Goal: Task Accomplishment & Management: Manage account settings

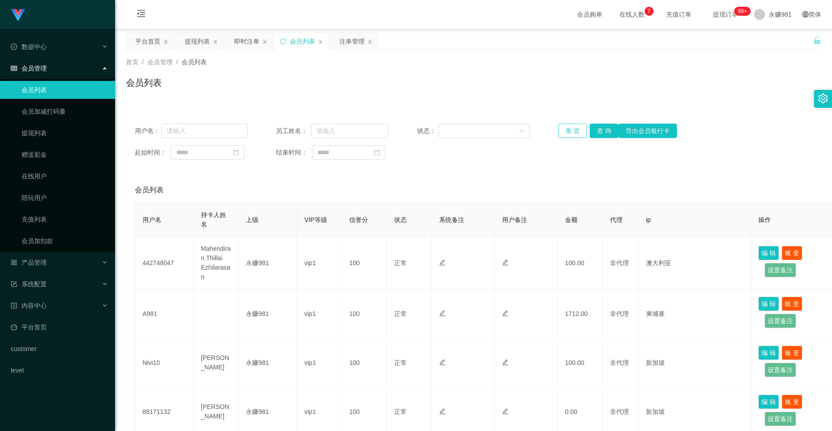
click at [400, 133] on button "重 置" at bounding box center [572, 131] width 29 height 14
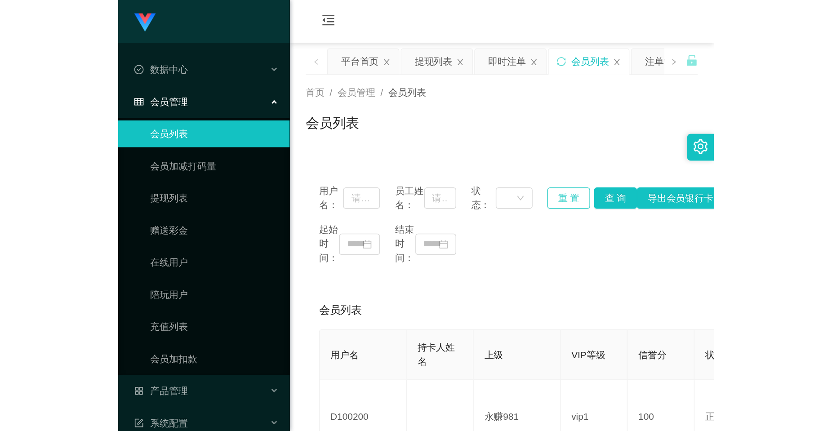
scroll to position [45, 0]
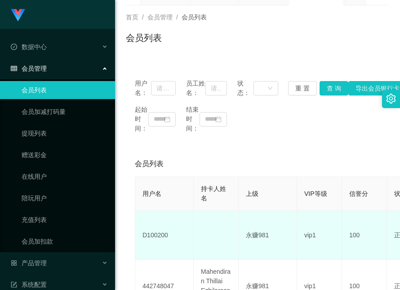
click at [159, 232] on td "D100200" at bounding box center [164, 234] width 58 height 49
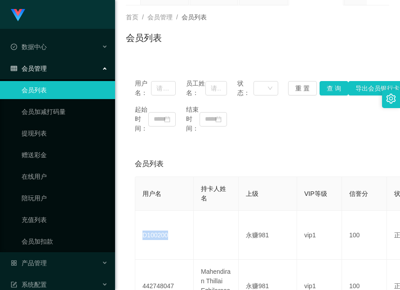
copy td "D100200"
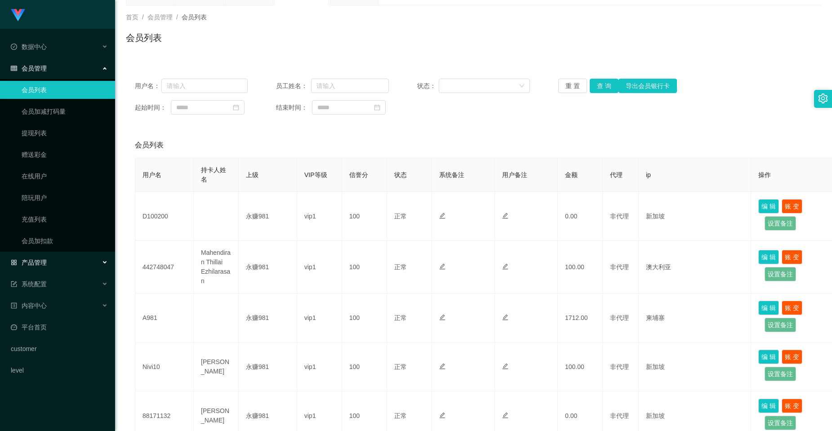
click at [62, 268] on div "产品管理" at bounding box center [57, 263] width 115 height 18
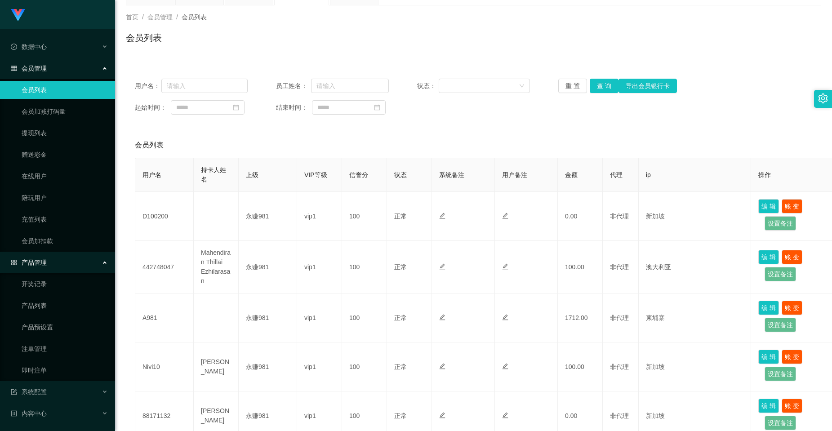
scroll to position [65, 0]
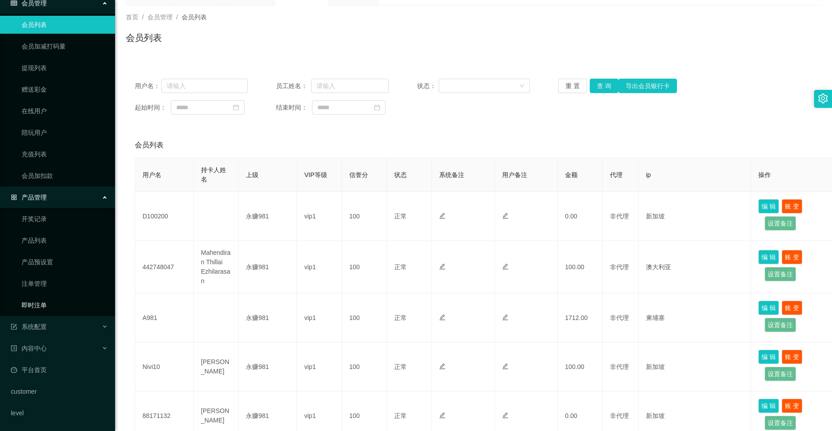
click at [47, 289] on link "即时注单" at bounding box center [65, 305] width 86 height 18
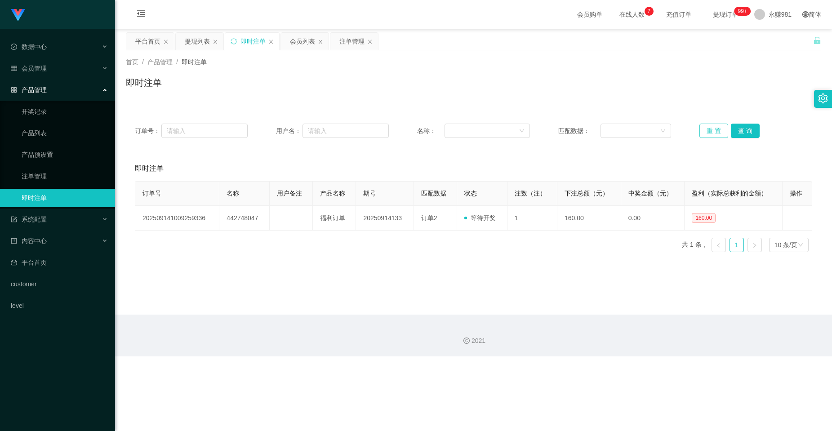
click at [400, 130] on button "重 置" at bounding box center [714, 131] width 29 height 14
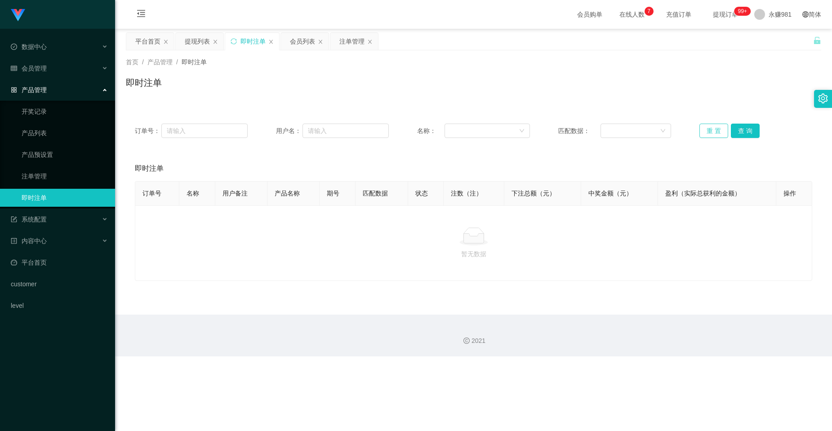
click at [400, 130] on button "重 置" at bounding box center [714, 131] width 29 height 14
click at [36, 174] on link "注单管理" at bounding box center [65, 176] width 86 height 18
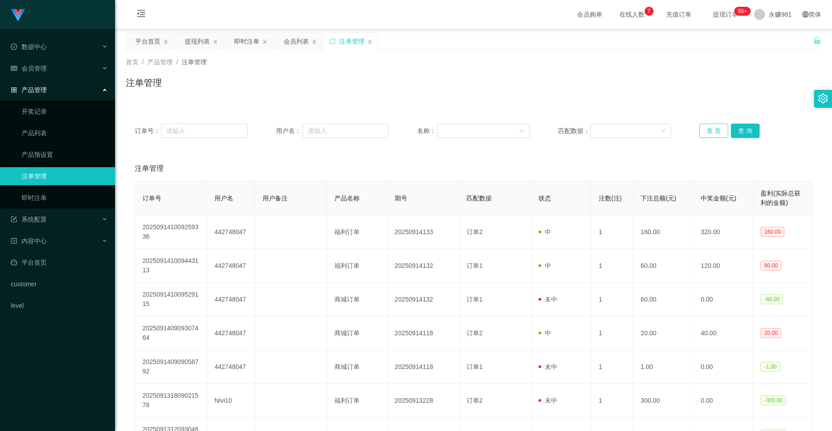
click at [400, 128] on button "重 置" at bounding box center [714, 131] width 29 height 14
click at [400, 128] on button "查 询" at bounding box center [745, 131] width 29 height 14
click at [58, 70] on div "会员管理" at bounding box center [57, 68] width 115 height 18
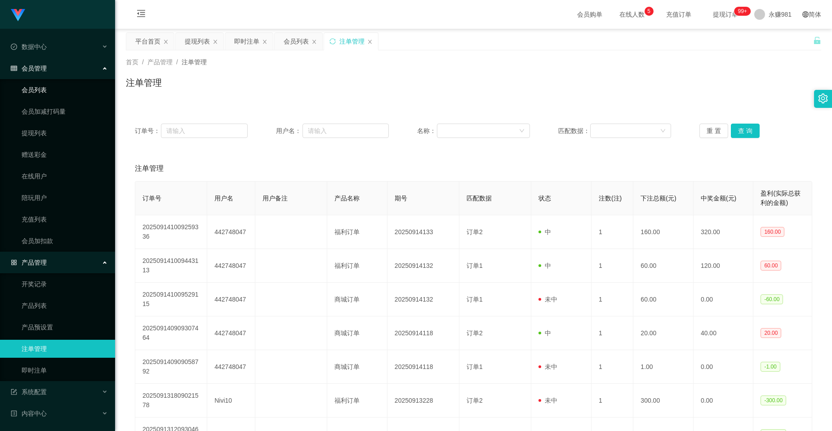
click at [50, 94] on link "会员列表" at bounding box center [65, 90] width 86 height 18
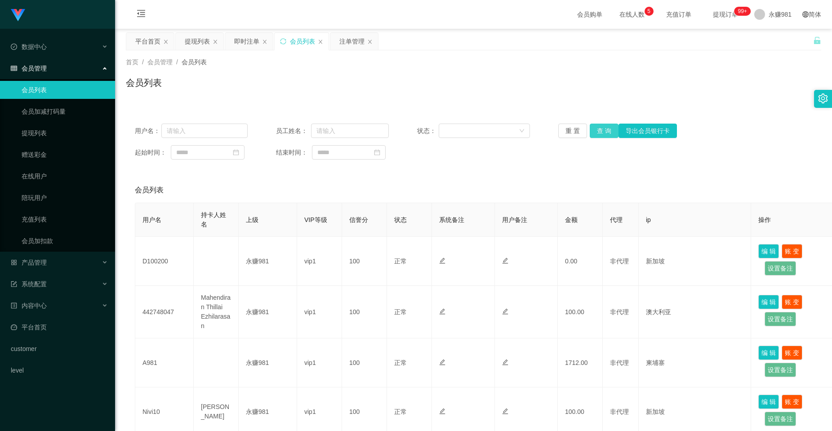
click at [400, 130] on button "查 询" at bounding box center [604, 131] width 29 height 14
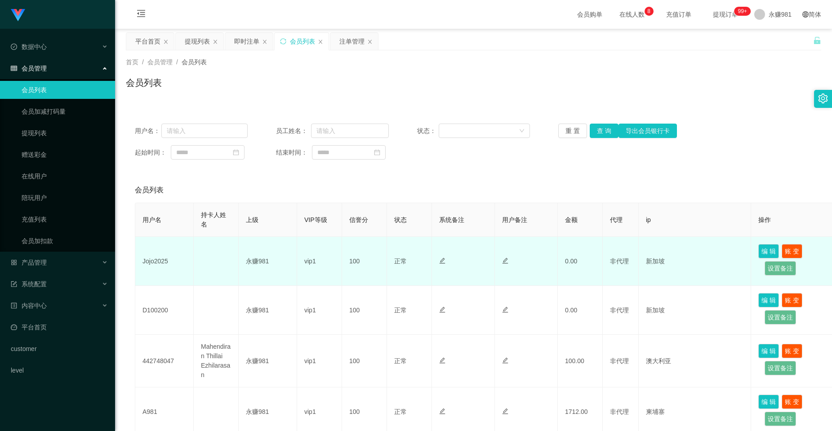
click at [154, 257] on td "Jojo2025" at bounding box center [164, 261] width 58 height 49
copy td "Jojo2025"
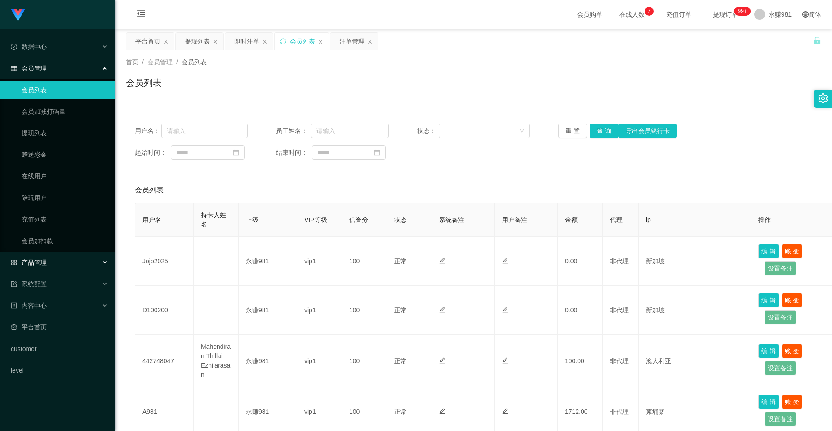
click at [36, 262] on span "产品管理" at bounding box center [29, 262] width 36 height 7
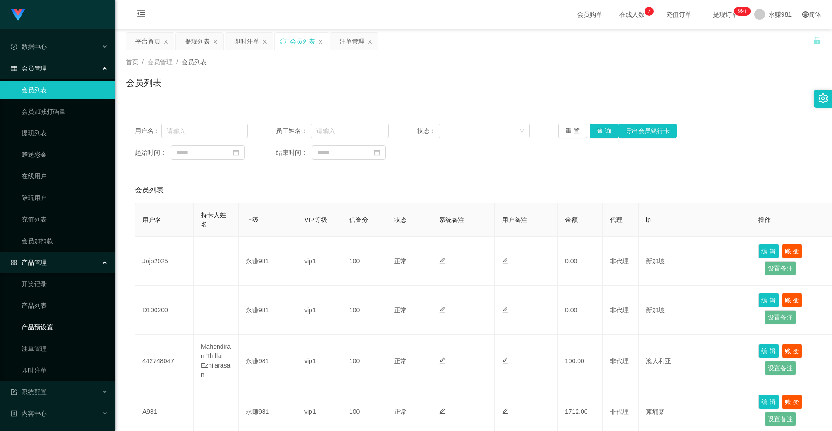
scroll to position [45, 0]
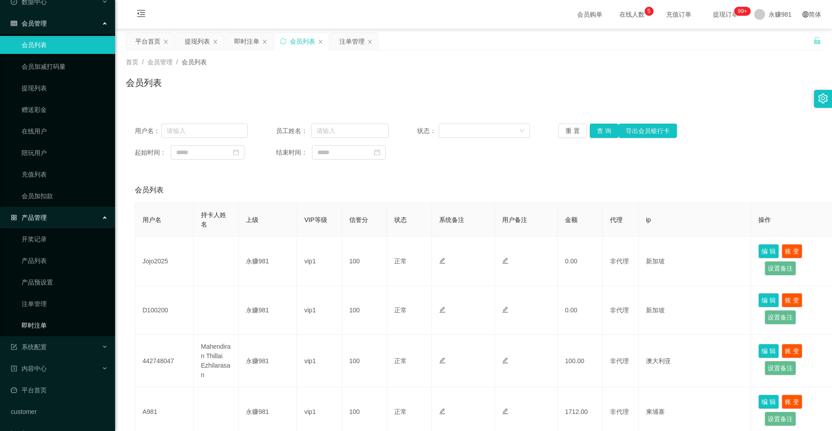
click at [52, 289] on link "即时注单" at bounding box center [65, 326] width 86 height 18
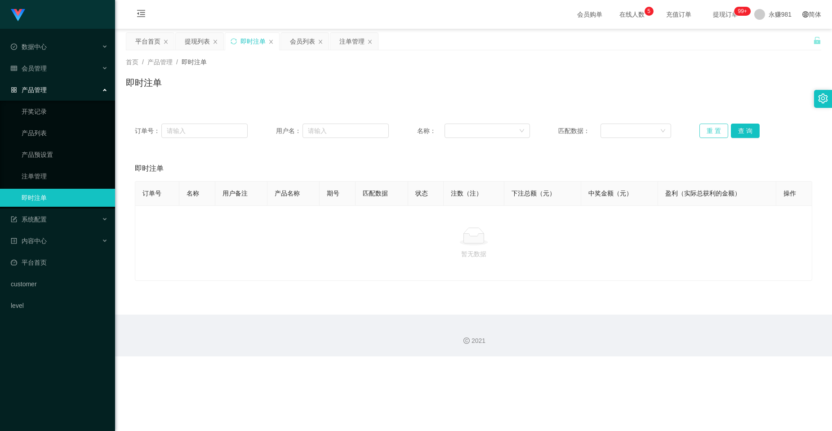
click at [400, 129] on button "重 置" at bounding box center [714, 131] width 29 height 14
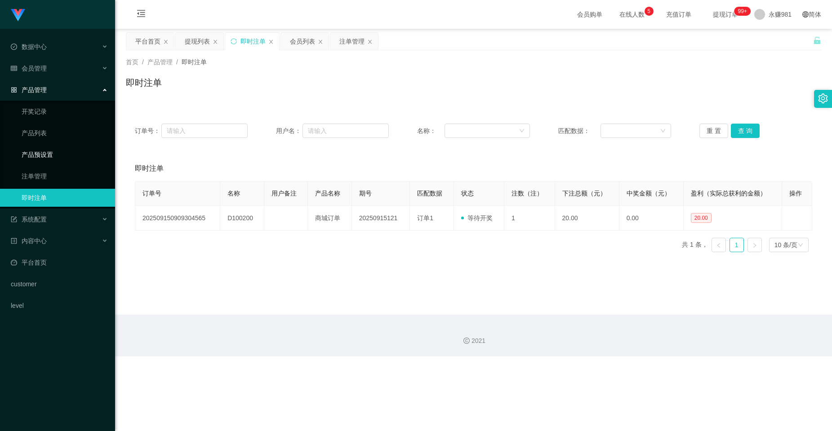
click at [36, 153] on link "产品预设置" at bounding box center [65, 155] width 86 height 18
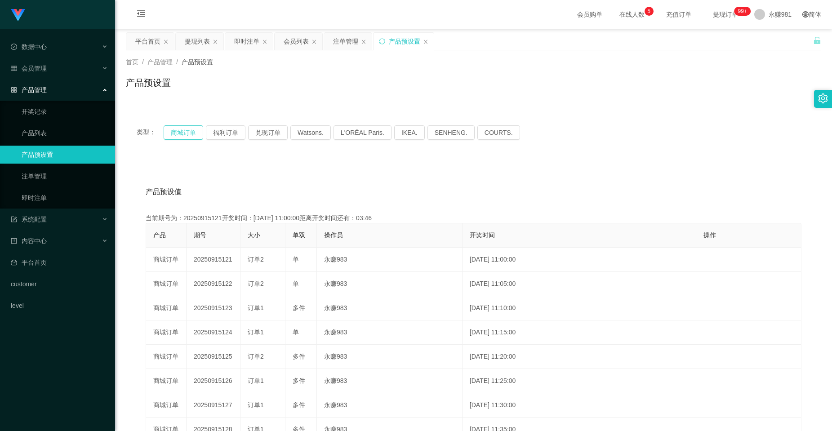
click at [180, 130] on button "商城订单" at bounding box center [184, 132] width 40 height 14
click at [58, 70] on div "会员管理" at bounding box center [57, 68] width 115 height 18
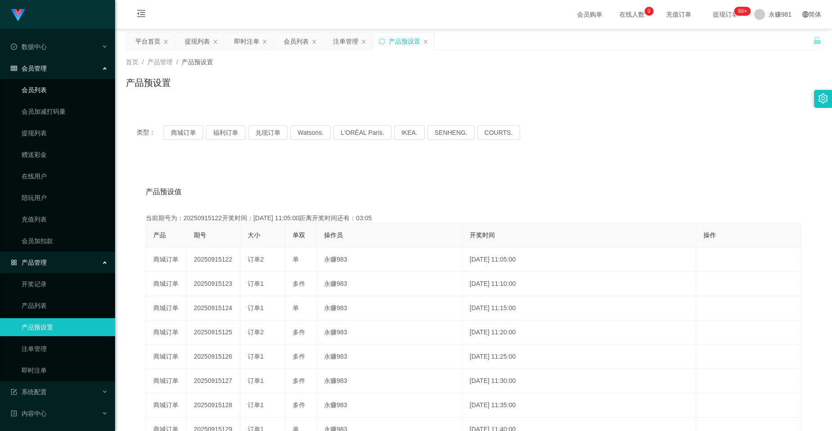
click at [56, 93] on link "会员列表" at bounding box center [65, 90] width 86 height 18
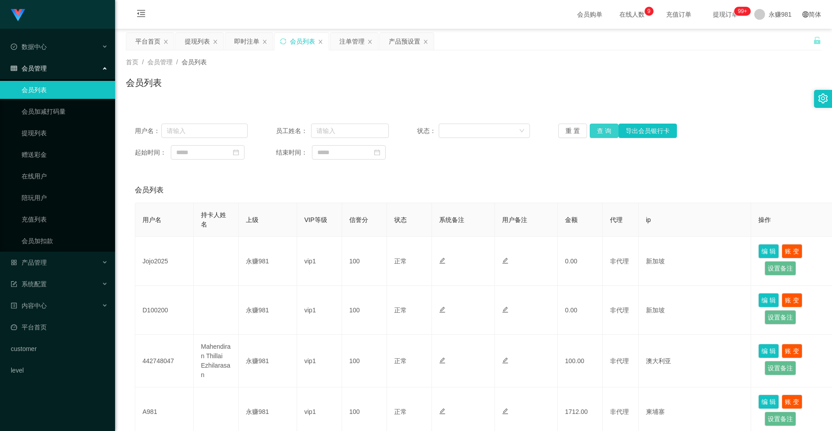
click at [400, 131] on button "查 询" at bounding box center [604, 131] width 29 height 14
click at [38, 237] on link "会员加扣款" at bounding box center [65, 241] width 86 height 18
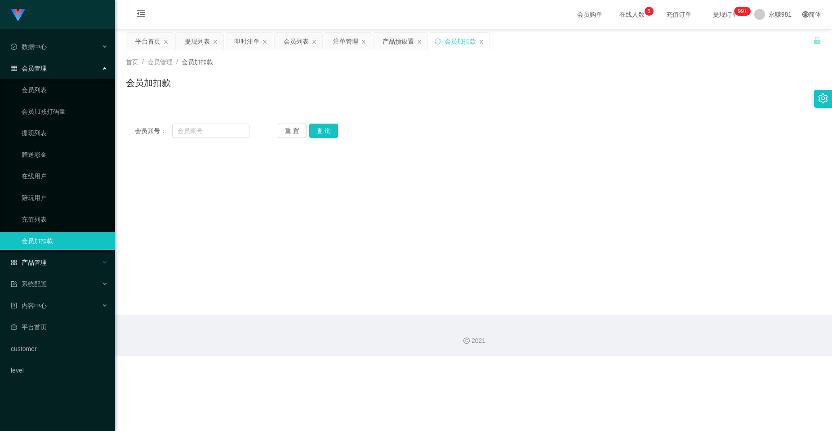
click at [46, 268] on div "产品管理" at bounding box center [57, 263] width 115 height 18
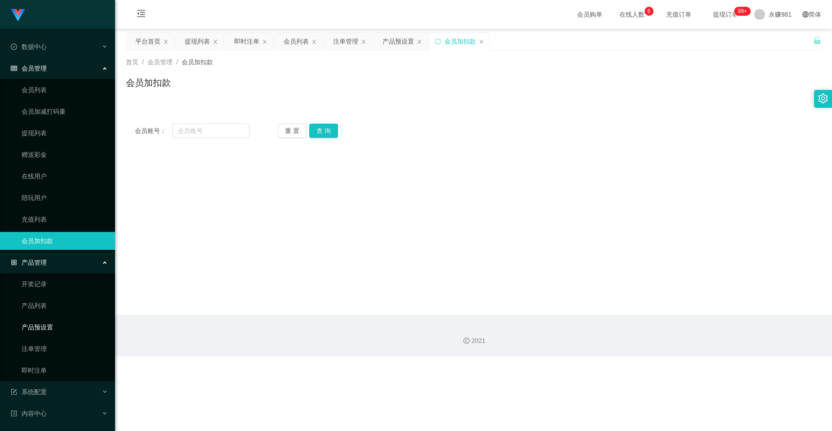
drag, startPoint x: 48, startPoint y: 330, endPoint x: 57, endPoint y: 330, distance: 9.0
click at [48, 289] on link "产品预设置" at bounding box center [65, 327] width 86 height 18
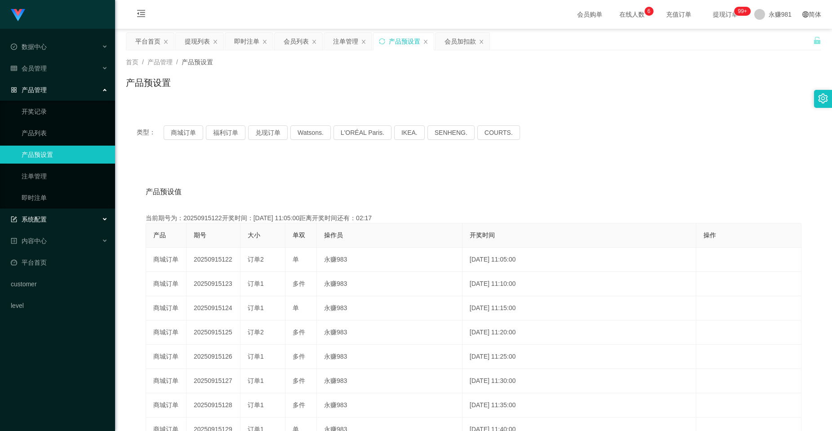
click at [49, 219] on div "系统配置" at bounding box center [57, 219] width 115 height 18
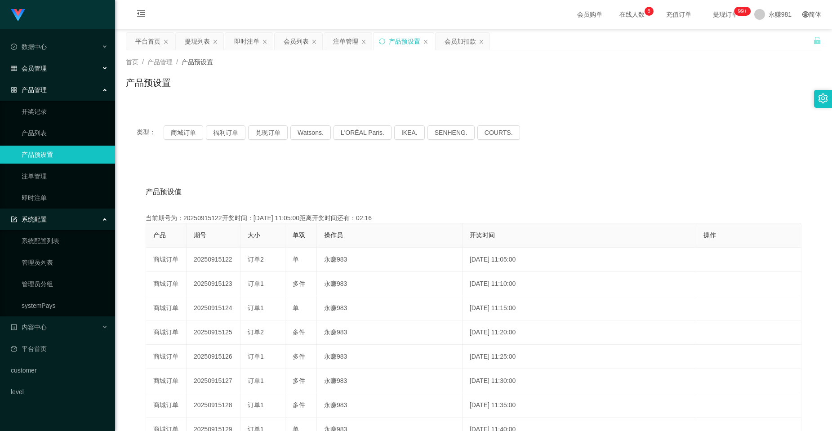
click at [35, 63] on div "会员管理" at bounding box center [57, 68] width 115 height 18
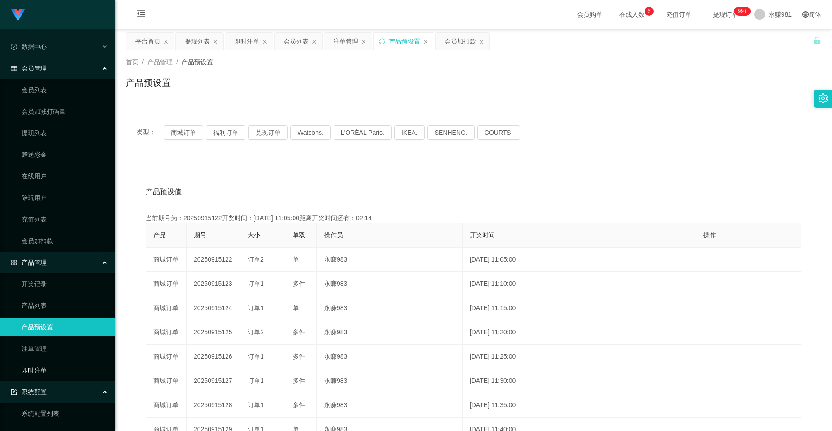
click at [46, 289] on link "即时注单" at bounding box center [65, 370] width 86 height 18
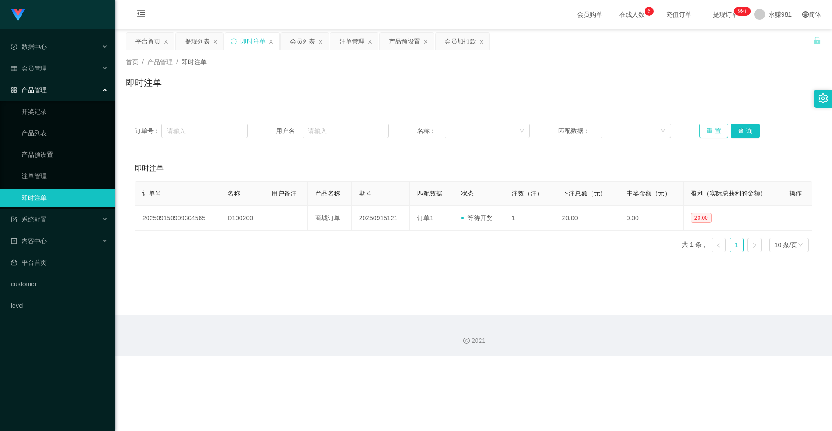
click at [400, 134] on button "重 置" at bounding box center [714, 131] width 29 height 14
click at [400, 130] on button "重 置" at bounding box center [714, 131] width 29 height 14
drag, startPoint x: 400, startPoint y: 296, endPoint x: 443, endPoint y: 267, distance: 51.9
click at [400, 289] on main "关闭左侧 关闭右侧 关闭其它 刷新页面 平台首页 提现列表 即时注单 会员列表 注单管理 产品预设置 会员加扣款 首页 / 产品管理 / 即时注单 / 即时注…" at bounding box center [473, 172] width 717 height 286
click at [400, 130] on button "重 置" at bounding box center [714, 131] width 29 height 14
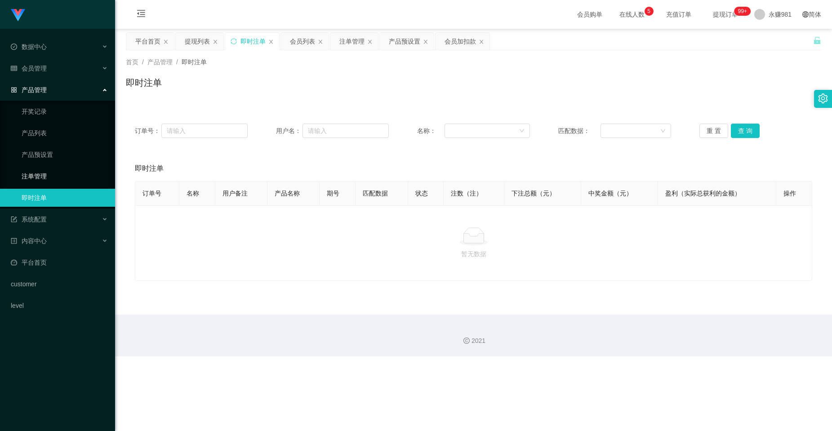
click at [39, 174] on link "注单管理" at bounding box center [65, 176] width 86 height 18
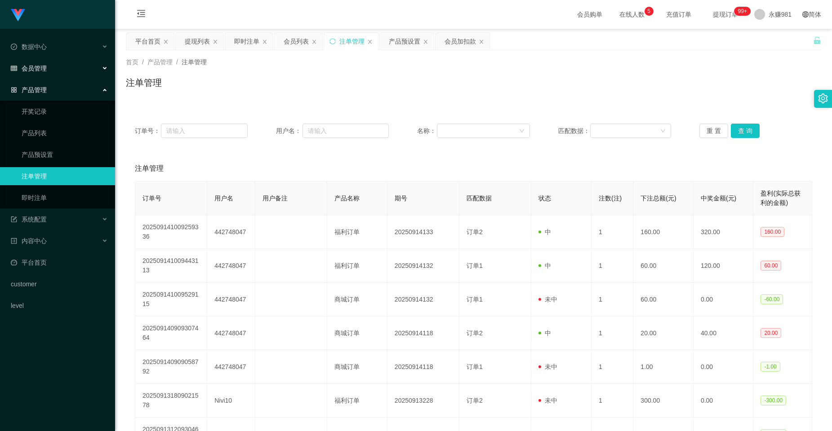
click at [49, 74] on div "会员管理" at bounding box center [57, 68] width 115 height 18
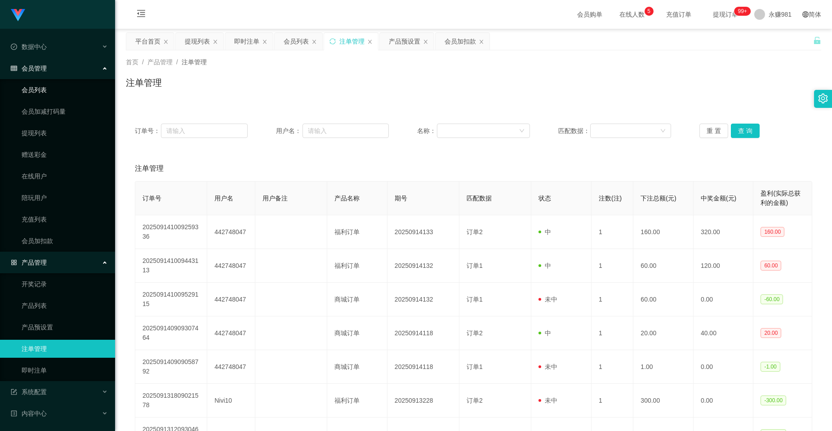
click at [53, 93] on link "会员列表" at bounding box center [65, 90] width 86 height 18
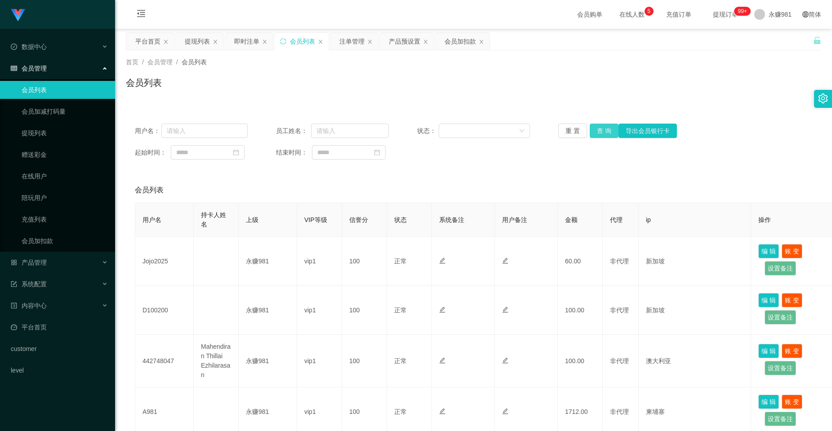
click at [400, 131] on button "查 询" at bounding box center [604, 131] width 29 height 14
click at [35, 136] on link "提现列表" at bounding box center [65, 133] width 86 height 18
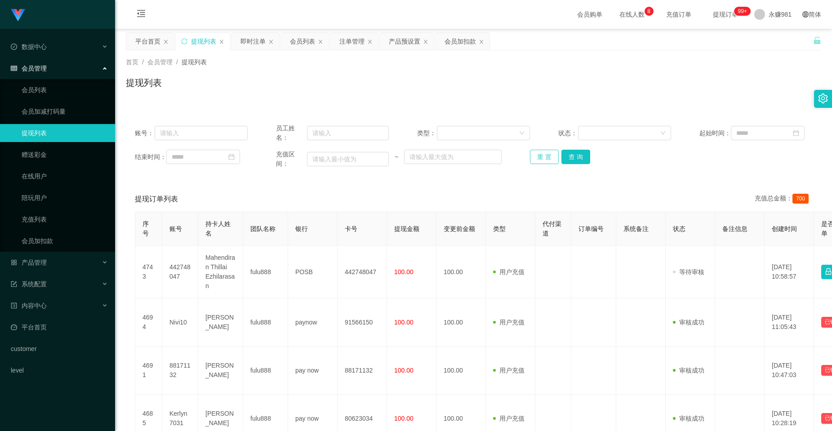
click at [400, 155] on button "重 置" at bounding box center [544, 157] width 29 height 14
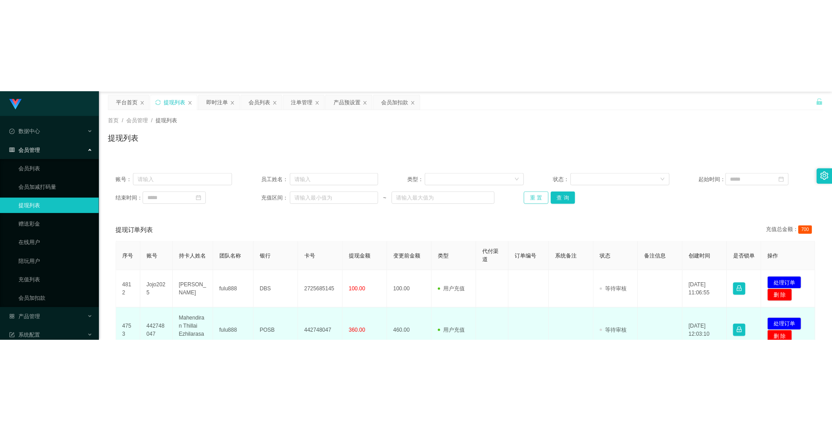
scroll to position [118, 0]
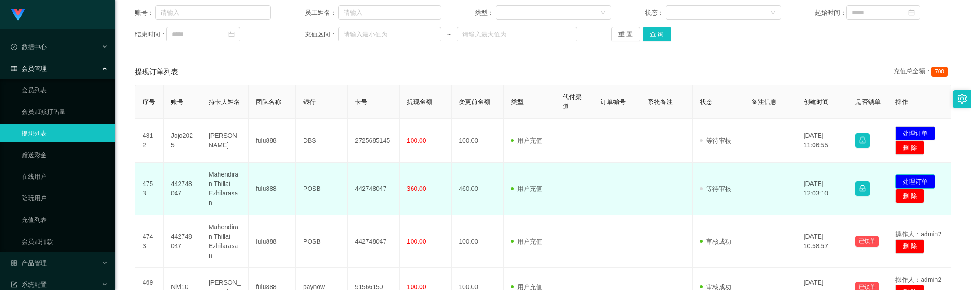
click at [400, 177] on button "处理订单" at bounding box center [915, 181] width 40 height 14
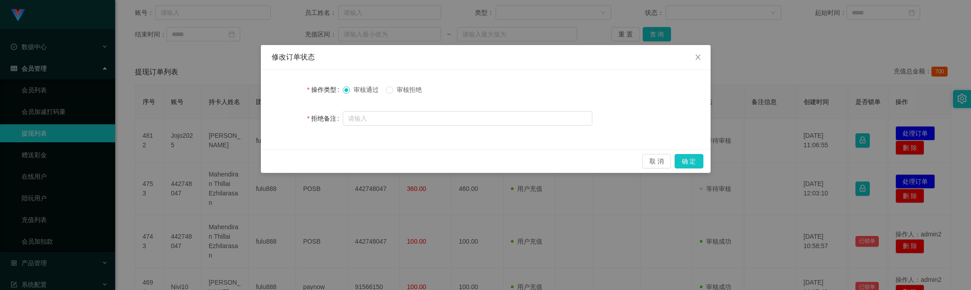
click at [400, 94] on div "审核通过 审核拒绝" at bounding box center [468, 89] width 250 height 18
click at [400, 89] on span "审核拒绝" at bounding box center [409, 89] width 32 height 7
click at [400, 160] on button "确 定" at bounding box center [688, 161] width 29 height 14
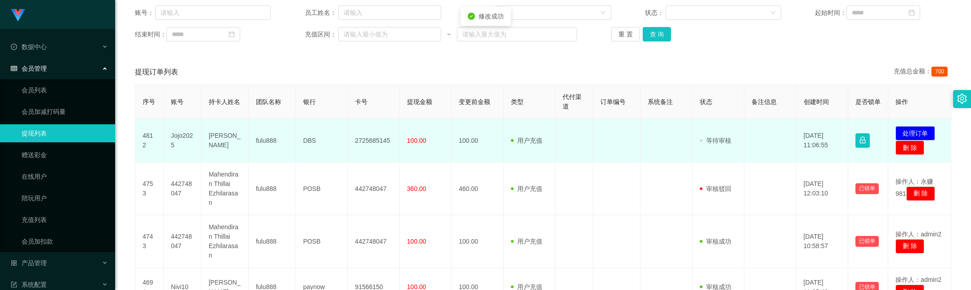
click at [180, 135] on td "Jojo2025" at bounding box center [183, 141] width 38 height 44
click at [215, 141] on td "[PERSON_NAME]" at bounding box center [224, 141] width 47 height 44
copy td "[PERSON_NAME]"
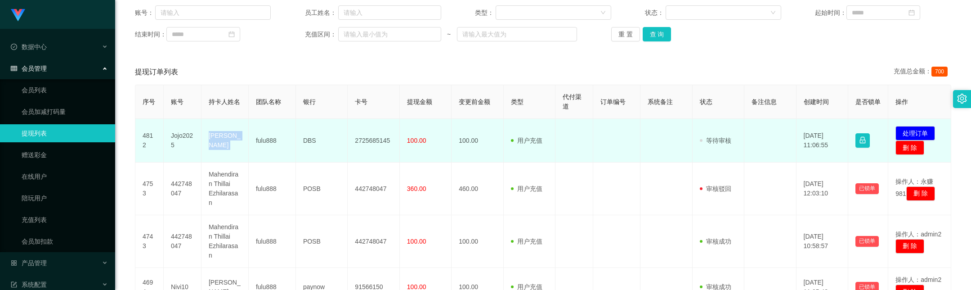
click at [211, 139] on td "[PERSON_NAME]" at bounding box center [224, 141] width 47 height 44
click at [307, 142] on td "DBS" at bounding box center [322, 141] width 52 height 44
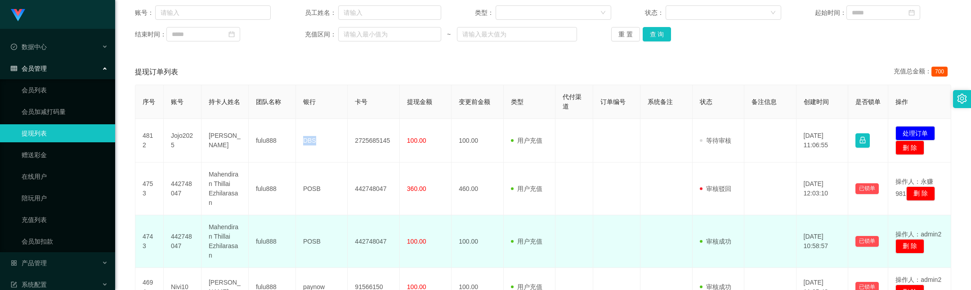
copy td "DBS"
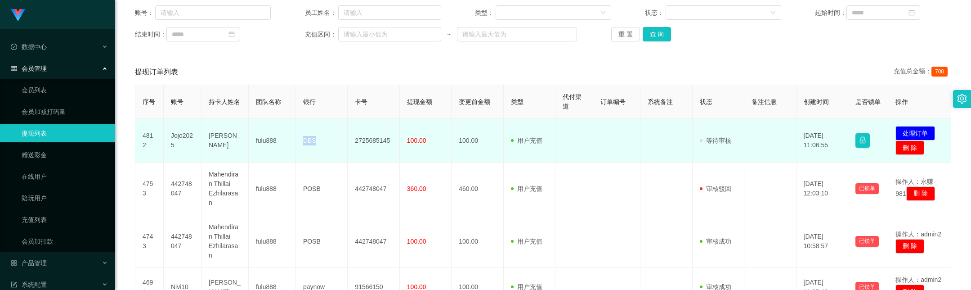
click at [376, 143] on td "2725685145" at bounding box center [374, 141] width 52 height 44
copy td "2725685145"
click at [180, 138] on td "Jojo2025" at bounding box center [183, 141] width 38 height 44
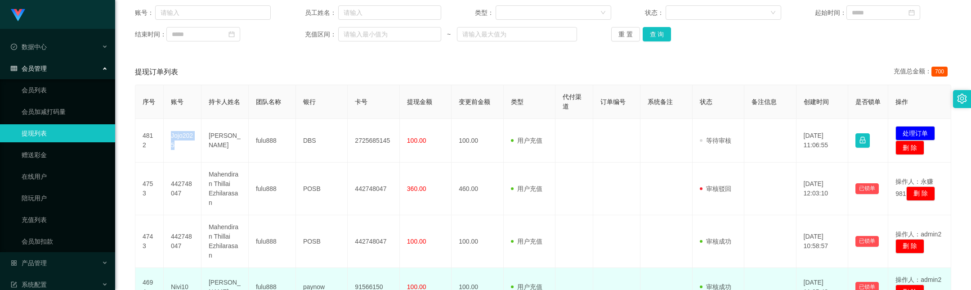
copy td "Jojo2025"
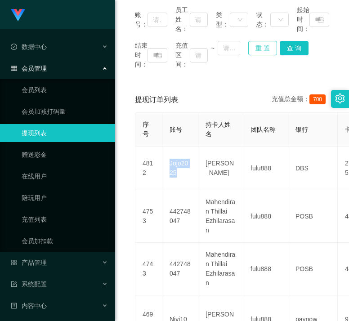
click at [259, 45] on button "重 置" at bounding box center [262, 48] width 29 height 14
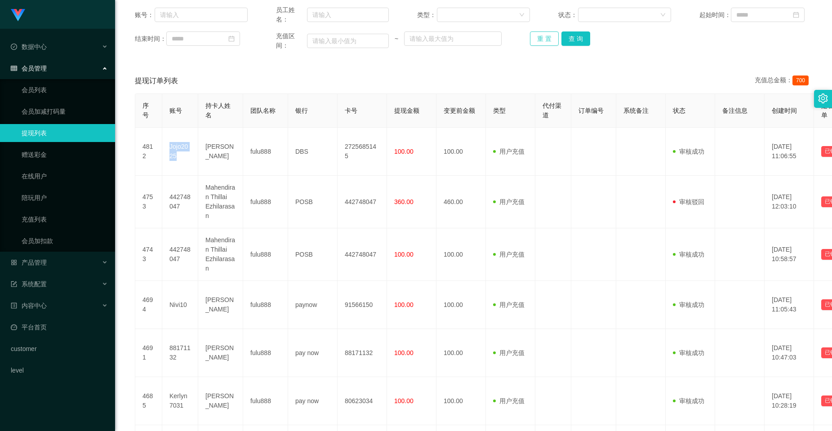
click at [400, 42] on button "重 置" at bounding box center [544, 38] width 29 height 14
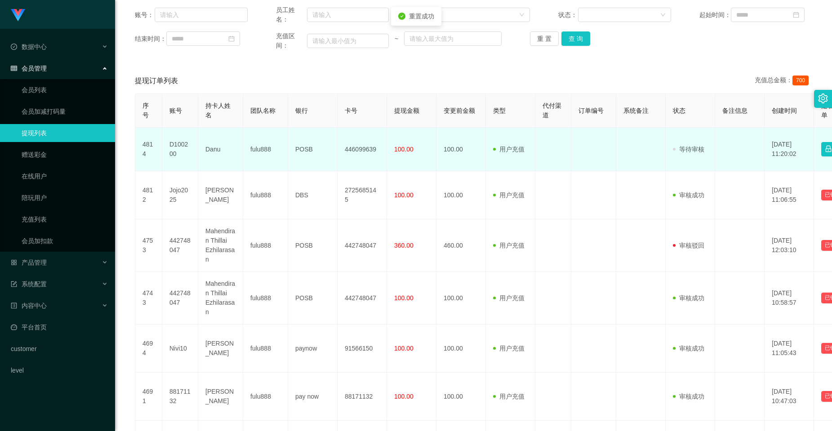
click at [171, 148] on td "D100200" at bounding box center [180, 150] width 36 height 44
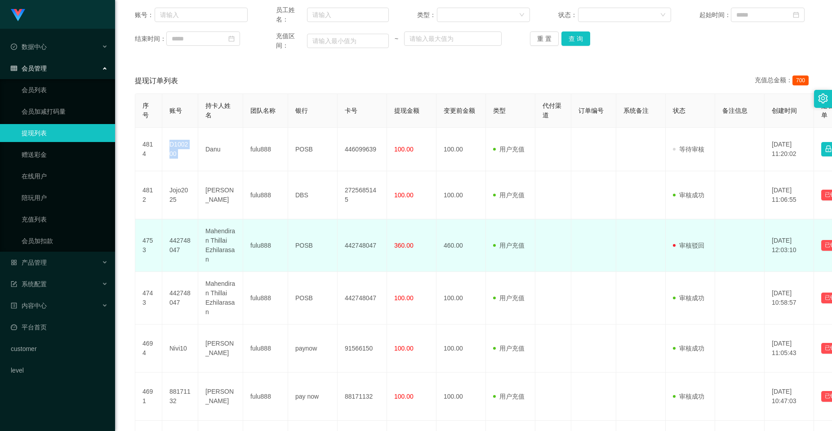
copy td "D100200"
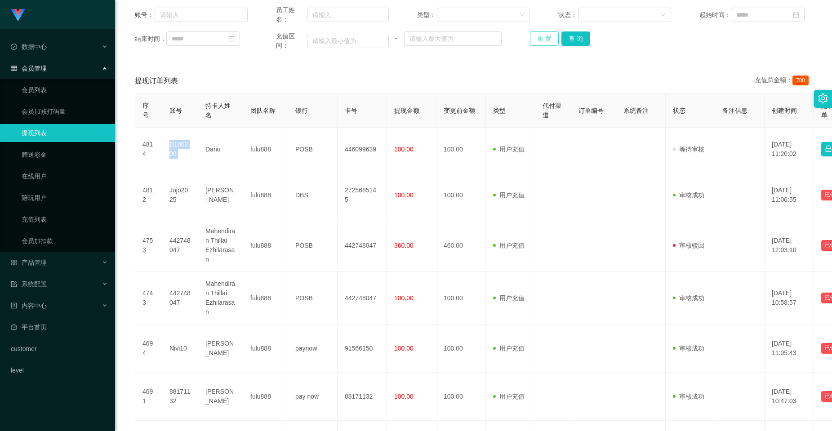
click at [400, 37] on button "重 置" at bounding box center [544, 38] width 29 height 14
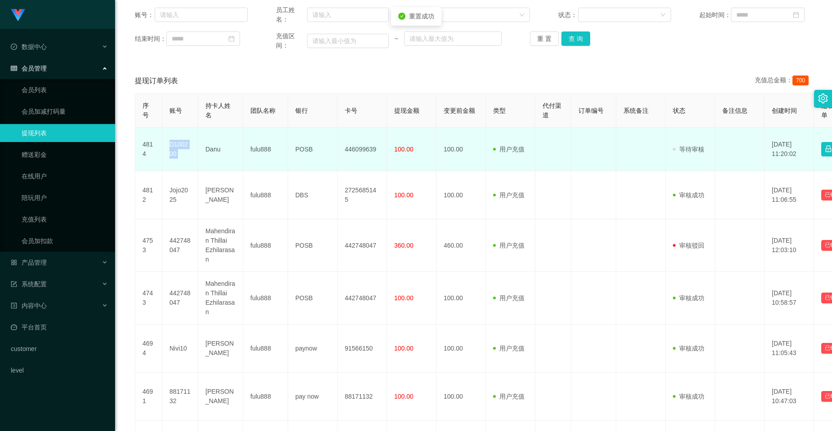
click at [184, 148] on td "D100200" at bounding box center [180, 150] width 36 height 44
click at [255, 148] on td "fulu888" at bounding box center [265, 150] width 45 height 44
click at [213, 147] on td "Danu" at bounding box center [220, 150] width 45 height 44
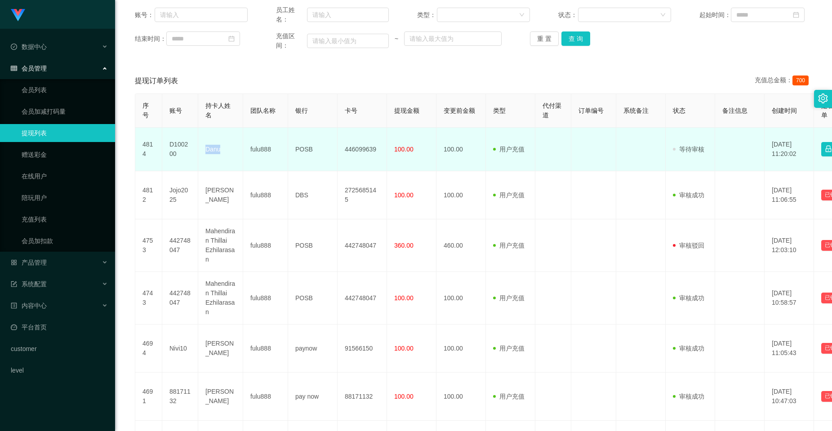
click at [213, 147] on td "Danu" at bounding box center [220, 150] width 45 height 44
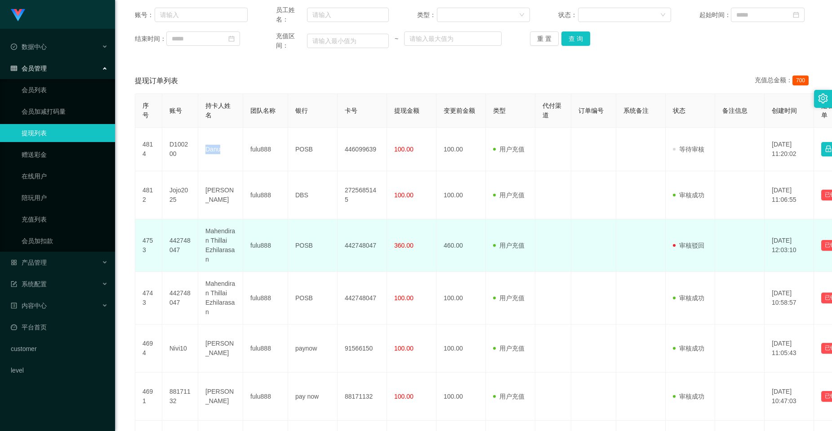
copy td "Danu"
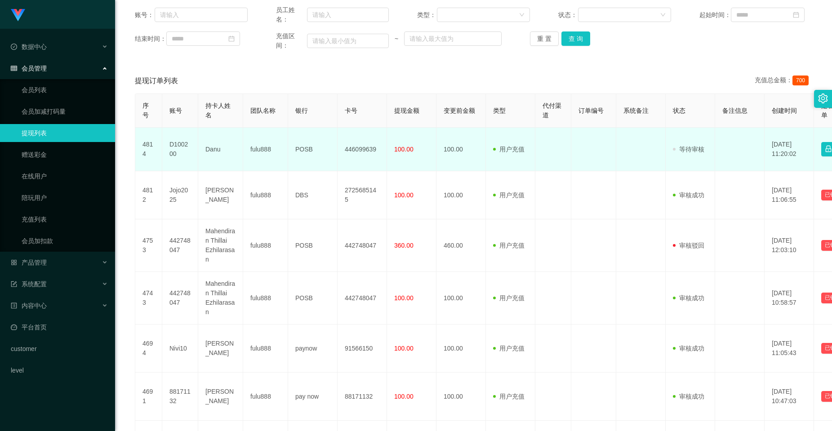
click at [265, 147] on td "fulu888" at bounding box center [265, 150] width 45 height 44
click at [308, 148] on td "POSB" at bounding box center [312, 150] width 49 height 44
copy td "POSB"
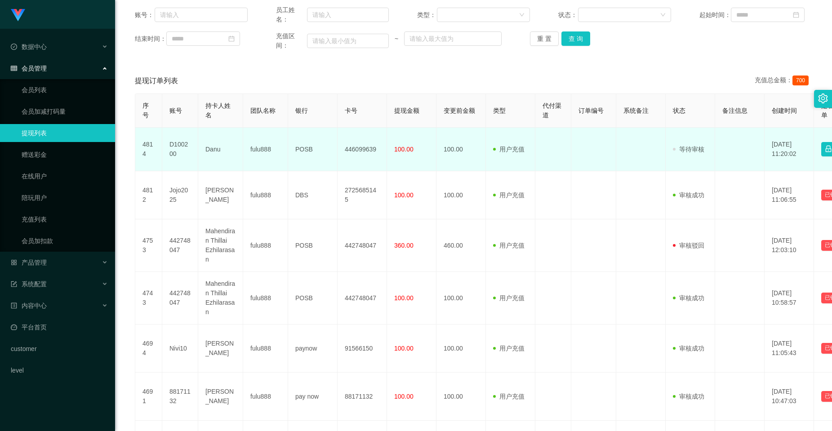
click at [357, 147] on td "446099639" at bounding box center [362, 150] width 49 height 44
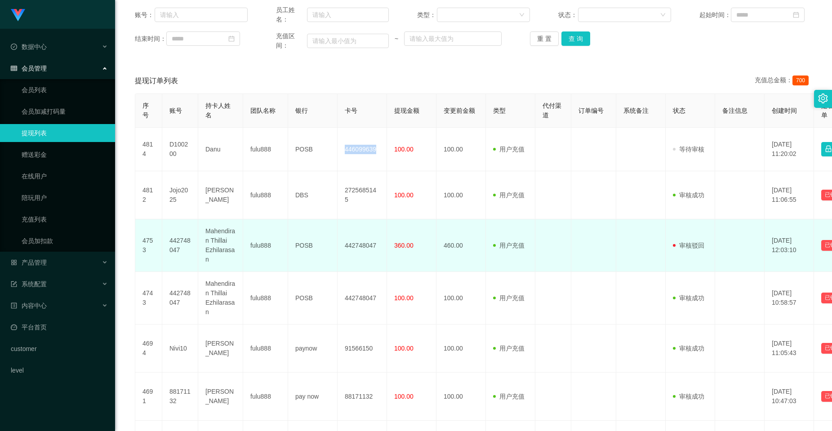
copy td "446099639"
